Goal: Task Accomplishment & Management: Use online tool/utility

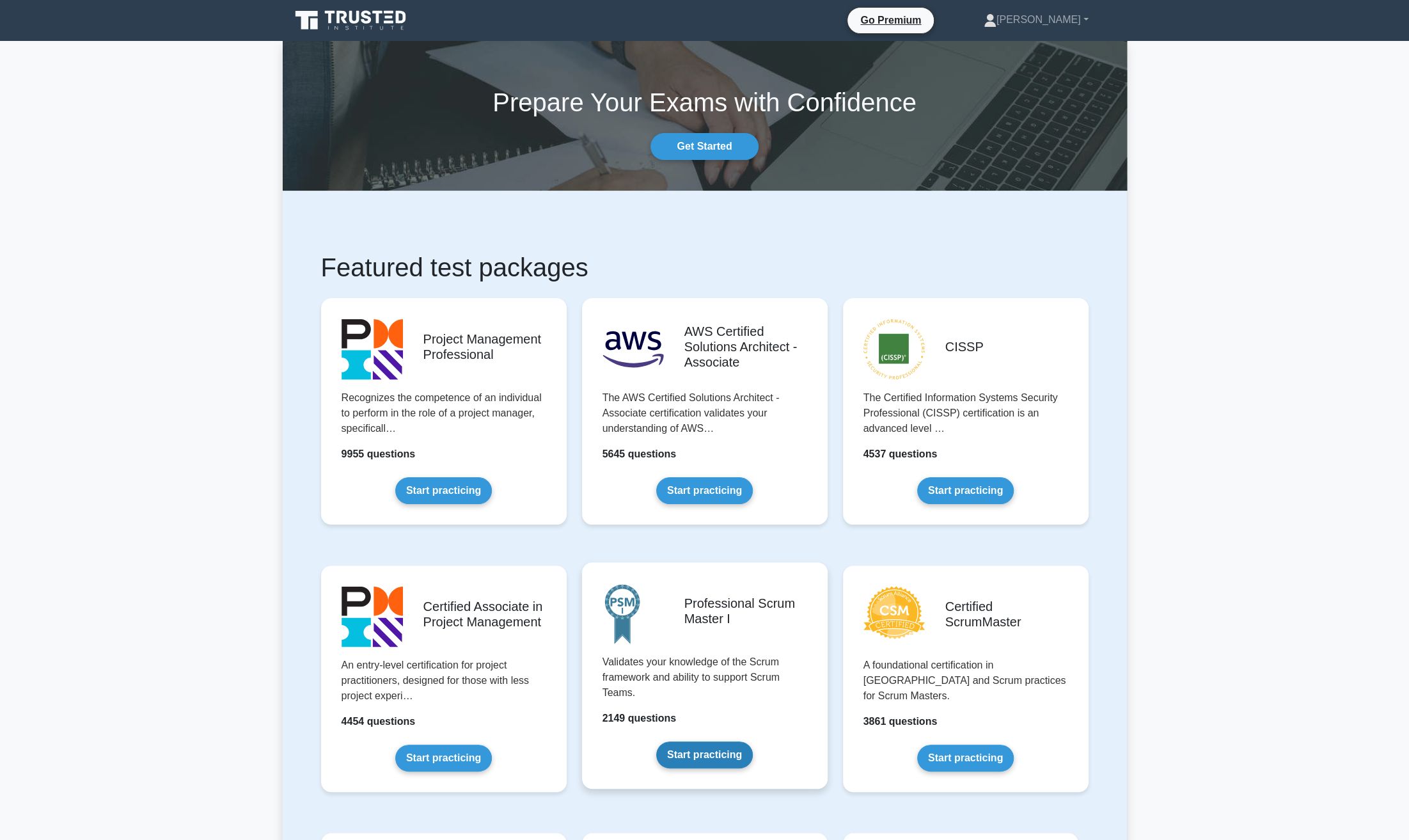
click at [656, 742] on link "Start practicing" at bounding box center [705, 755] width 97 height 27
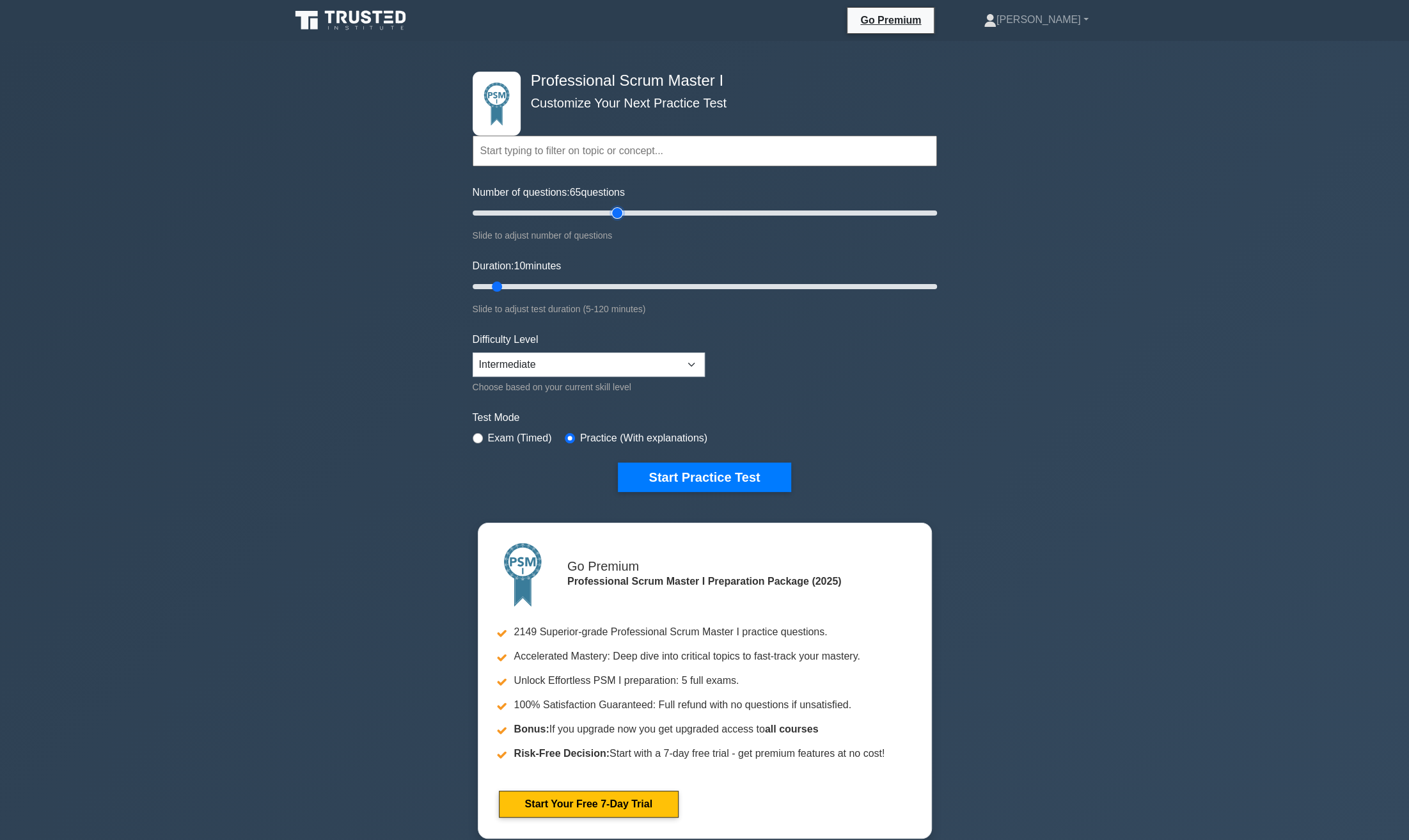
click at [620, 212] on input "Number of questions: 65 questions" at bounding box center [705, 212] width 464 height 16
click at [574, 212] on input "Number of questions: 45 questions" at bounding box center [705, 212] width 464 height 16
drag, startPoint x: 574, startPoint y: 212, endPoint x: 564, endPoint y: 211, distance: 10.0
type input "40"
click at [564, 211] on input "Number of questions: 40 questions" at bounding box center [705, 212] width 464 height 16
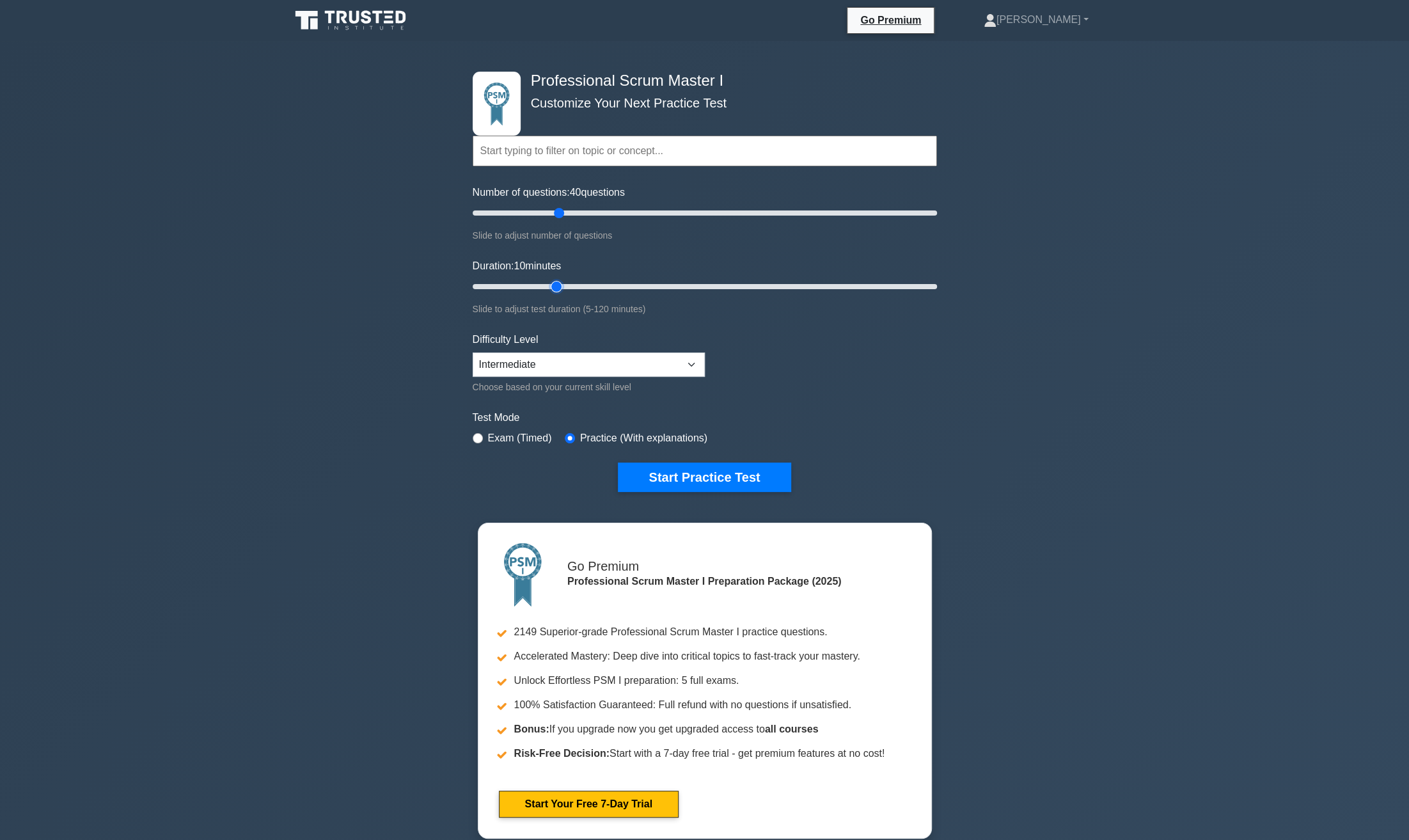
click at [558, 285] on input "Duration: 10 minutes" at bounding box center [705, 286] width 464 height 16
click at [558, 285] on input "Duration: 25 minutes" at bounding box center [705, 286] width 464 height 16
drag, startPoint x: 558, startPoint y: 285, endPoint x: 568, endPoint y: 285, distance: 10.0
type input "30"
click at [568, 285] on input "Duration: 30 minutes" at bounding box center [705, 286] width 464 height 16
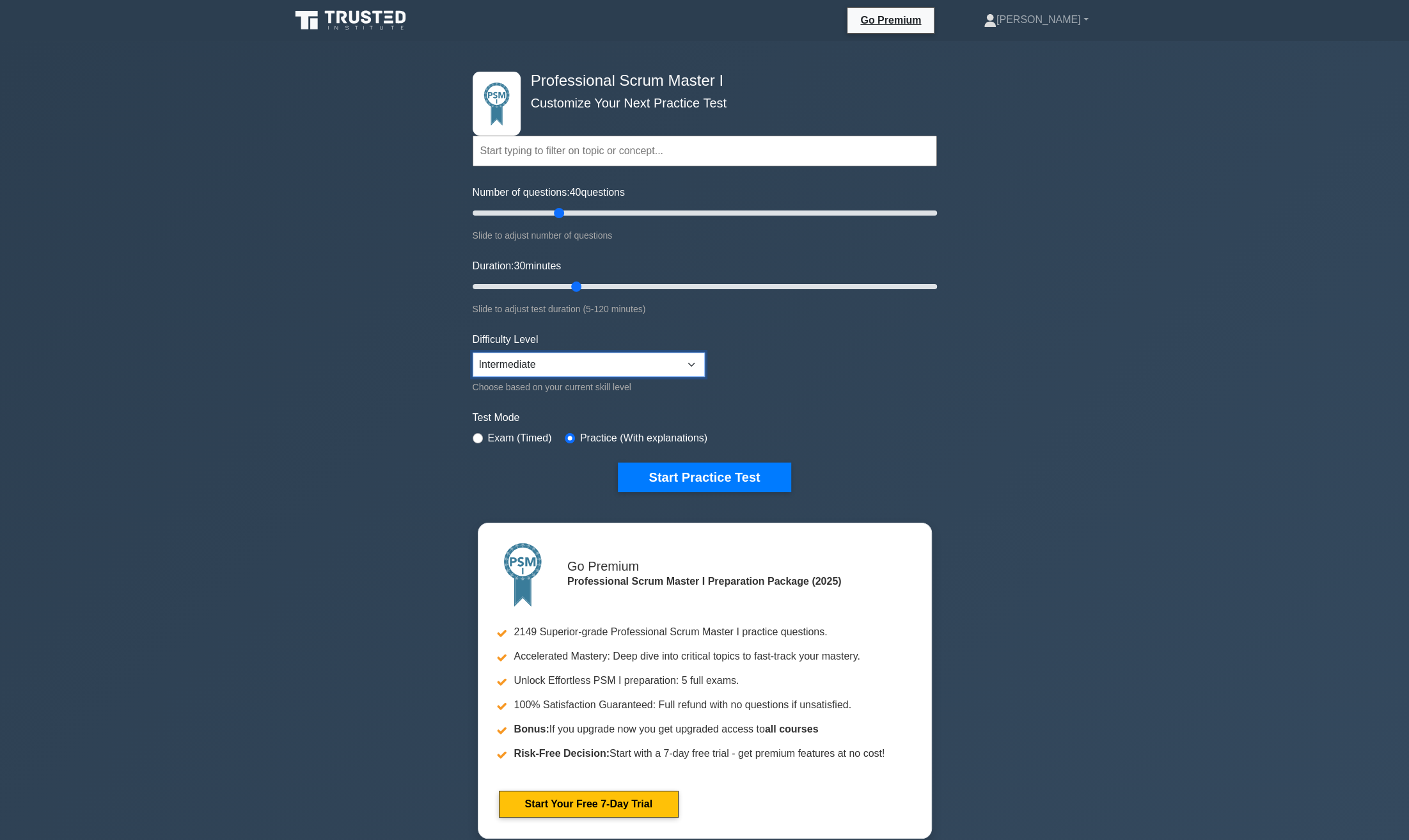
click at [605, 361] on select "Beginner Intermediate Expert" at bounding box center [588, 365] width 232 height 25
select select "expert"
click at [473, 353] on select "Beginner Intermediate Expert" at bounding box center [588, 365] width 232 height 25
click at [659, 480] on button "Start Practice Test" at bounding box center [704, 477] width 172 height 30
